Goal: Check status: Check status

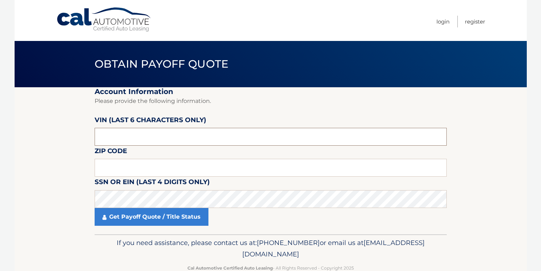
click at [176, 141] on input "text" at bounding box center [271, 137] width 352 height 18
click at [139, 139] on input "text" at bounding box center [271, 137] width 352 height 18
paste input "020466"
type input "020466"
click at [132, 173] on input "text" at bounding box center [271, 168] width 352 height 18
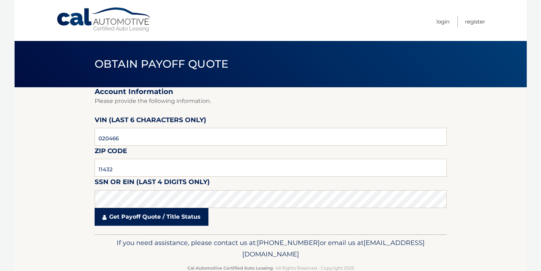
click at [126, 220] on link "Get Payoff Quote / Title Status" at bounding box center [152, 217] width 114 height 18
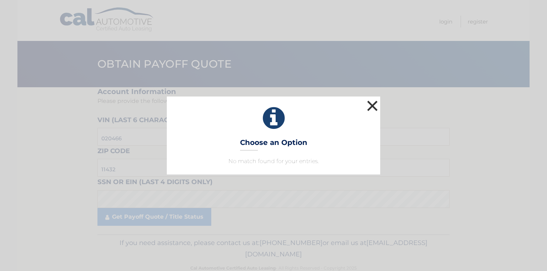
click at [370, 105] on button "×" at bounding box center [372, 106] width 14 height 14
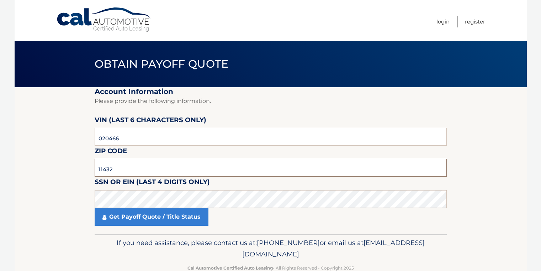
click at [117, 174] on input "11432" at bounding box center [271, 168] width 352 height 18
paste input "23"
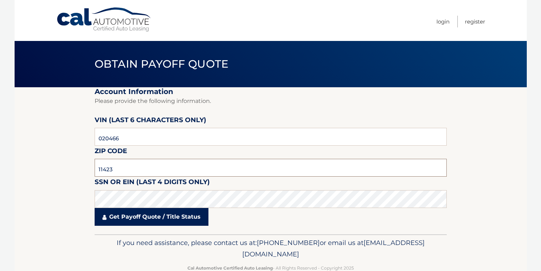
type input "11423"
click at [144, 217] on link "Get Payoff Quote / Title Status" at bounding box center [152, 217] width 114 height 18
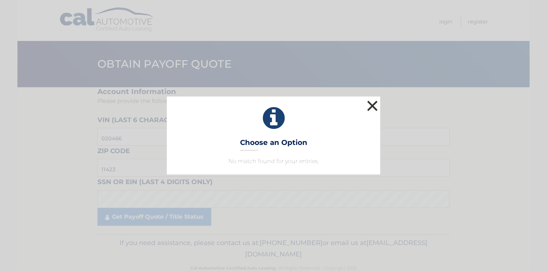
click at [377, 107] on button "×" at bounding box center [372, 106] width 14 height 14
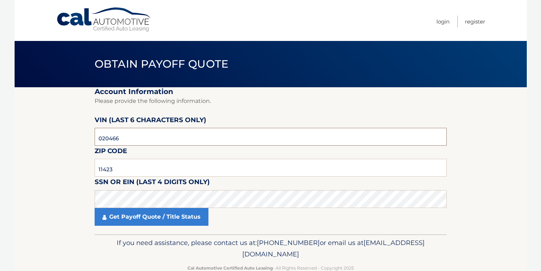
click at [129, 142] on input "020466" at bounding box center [271, 137] width 352 height 18
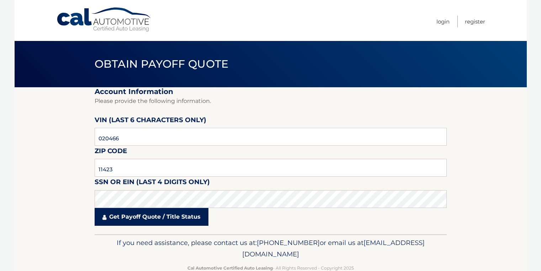
click at [148, 223] on link "Get Payoff Quote / Title Status" at bounding box center [152, 217] width 114 height 18
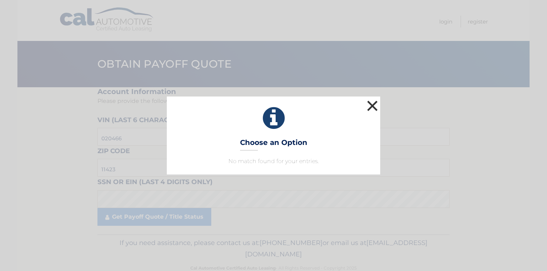
click at [370, 107] on button "×" at bounding box center [372, 106] width 14 height 14
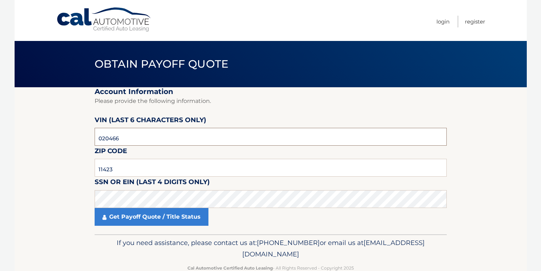
click at [175, 137] on input "020466" at bounding box center [271, 137] width 352 height 18
drag, startPoint x: 175, startPoint y: 137, endPoint x: 75, endPoint y: 136, distance: 100.7
click at [95, 136] on input "020466" at bounding box center [271, 137] width 352 height 18
type input "020466"
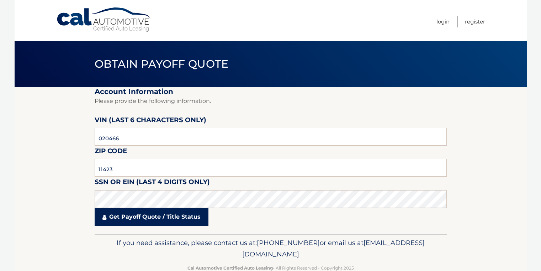
click at [180, 212] on link "Get Payoff Quote / Title Status" at bounding box center [152, 217] width 114 height 18
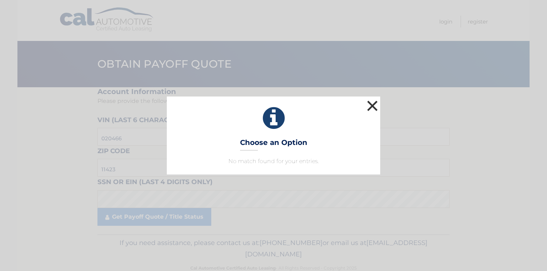
click at [372, 108] on button "×" at bounding box center [372, 106] width 14 height 14
